Goal: Task Accomplishment & Management: Complete application form

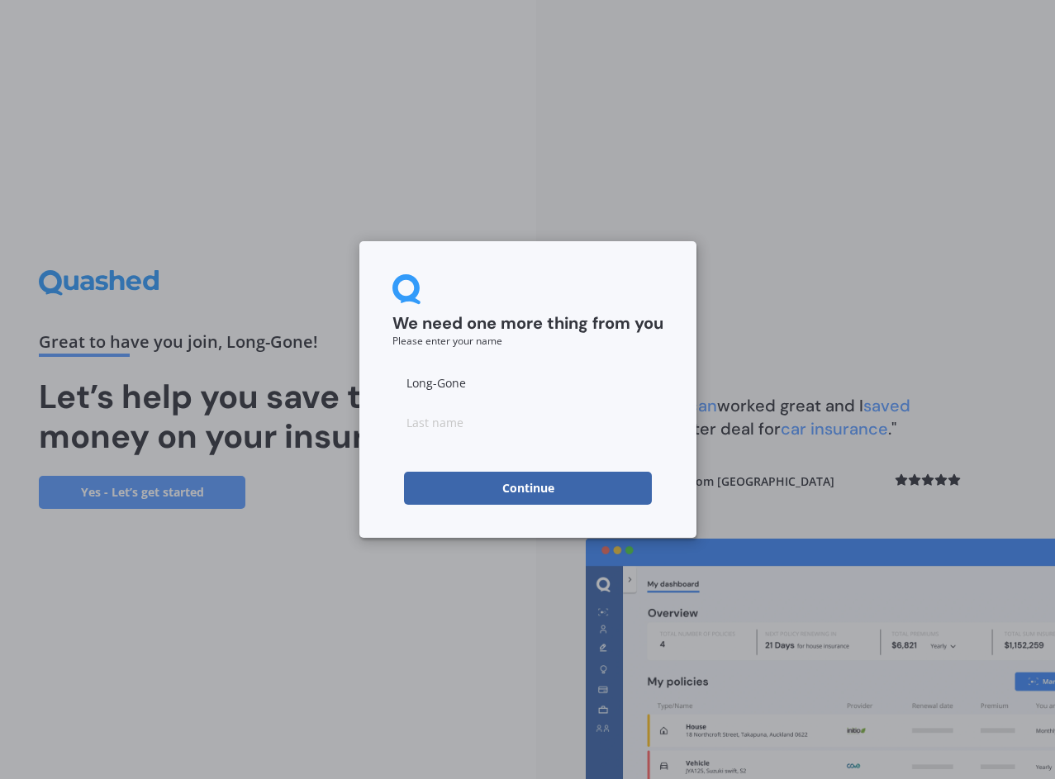
click at [566, 478] on button "Continue" at bounding box center [528, 488] width 248 height 33
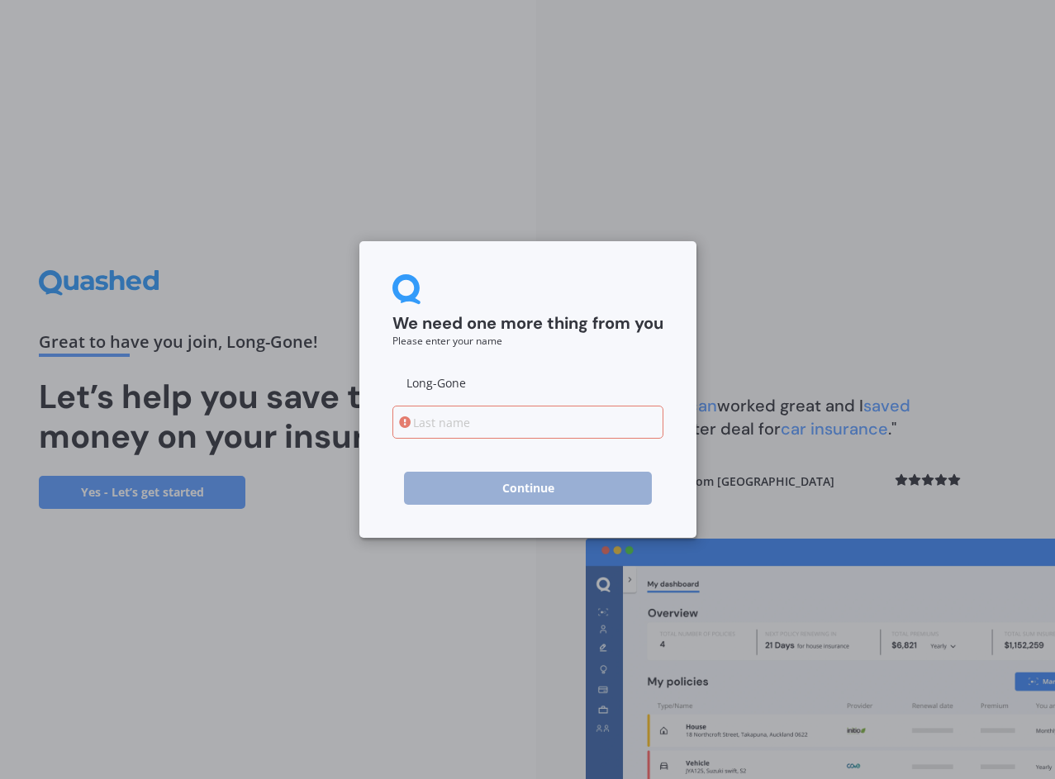
click at [797, 216] on div "We need one more thing from you Please enter your name Long-Gone Continue" at bounding box center [527, 389] width 1055 height 779
click at [797, 222] on div "We need one more thing from you Please enter your name Long-Gone Continue" at bounding box center [527, 389] width 1055 height 779
